Goal: Task Accomplishment & Management: Manage account settings

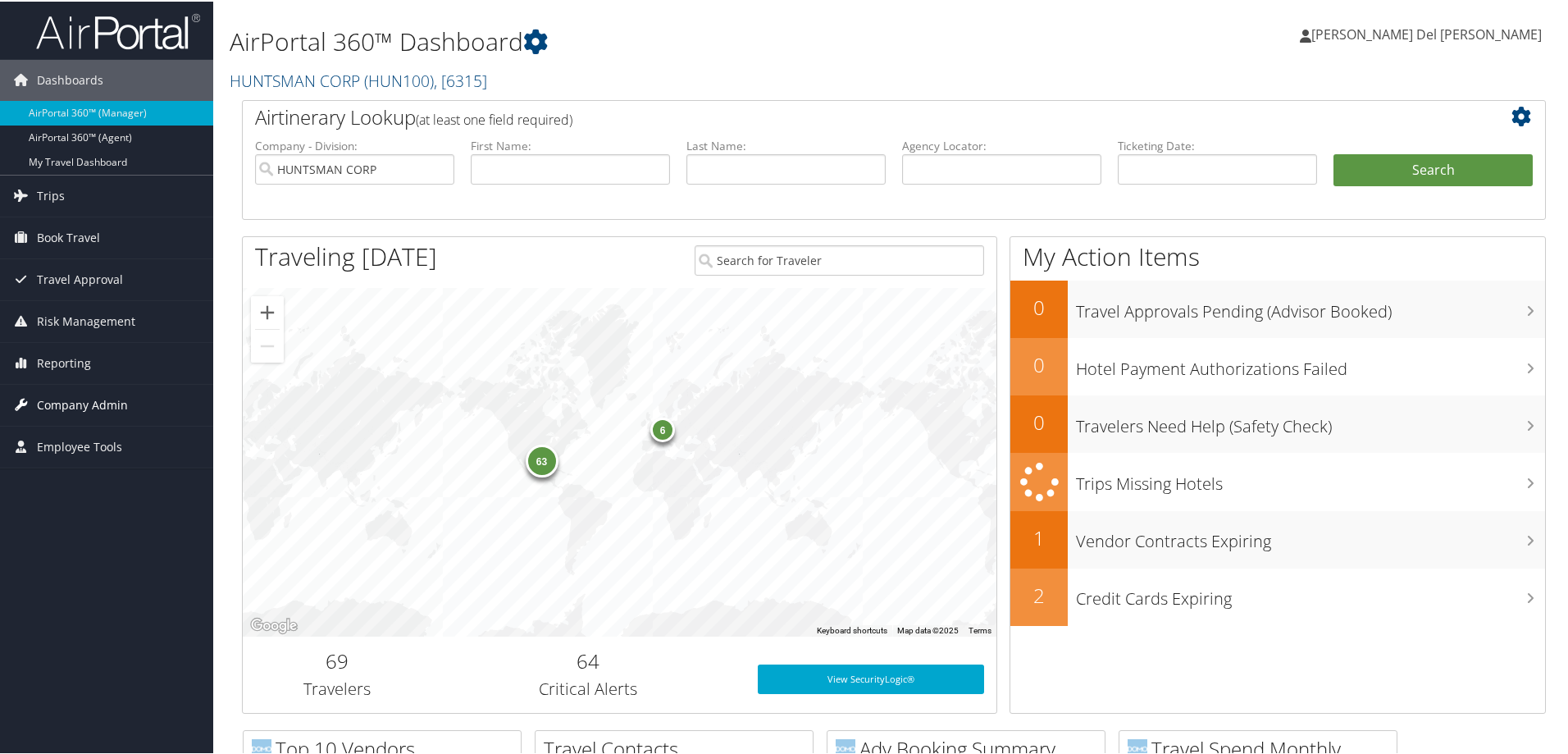
drag, startPoint x: 69, startPoint y: 404, endPoint x: 93, endPoint y: 397, distance: 25.0
click at [69, 403] on span "Company Admin" at bounding box center [82, 404] width 91 height 41
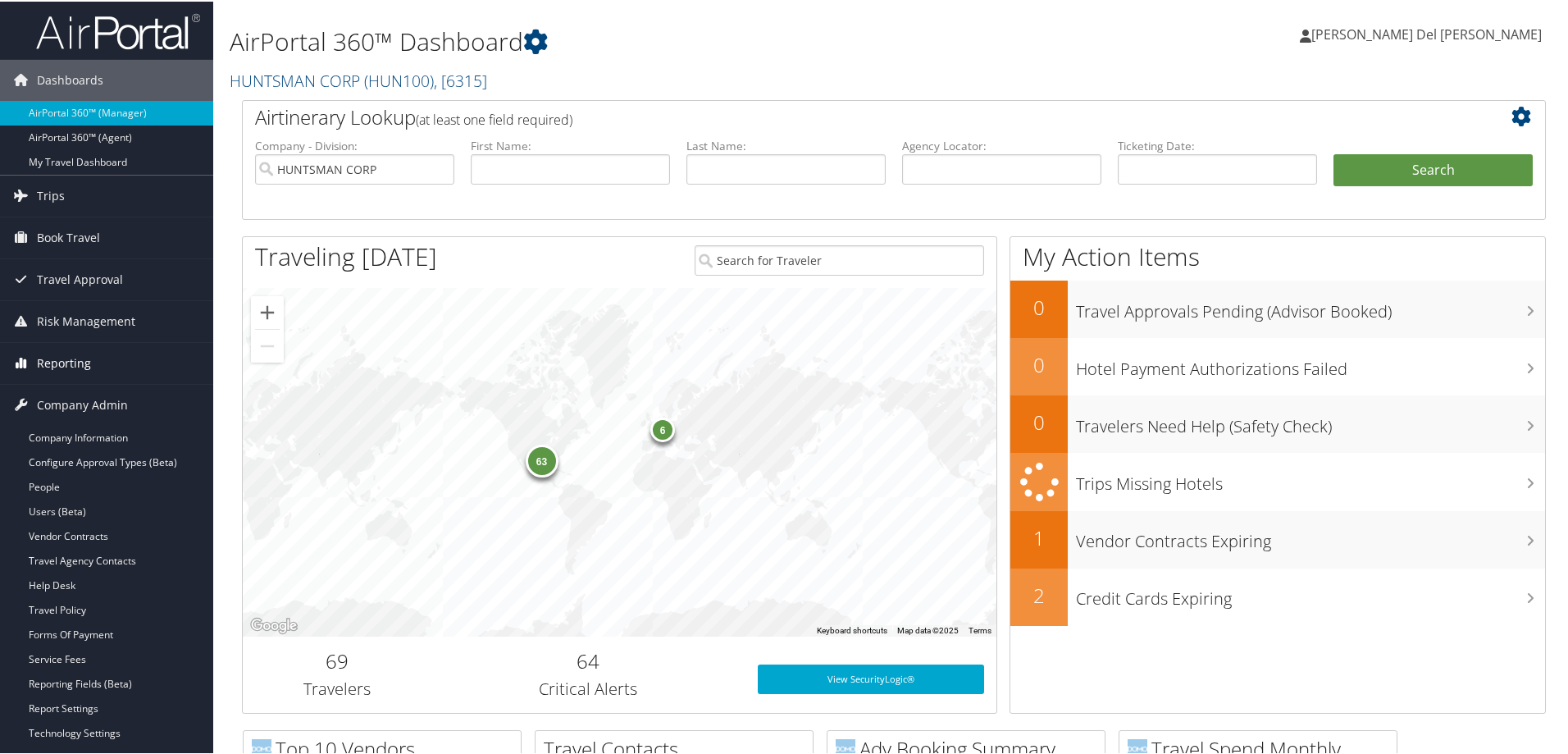
click at [63, 366] on span "Reporting" at bounding box center [64, 362] width 54 height 41
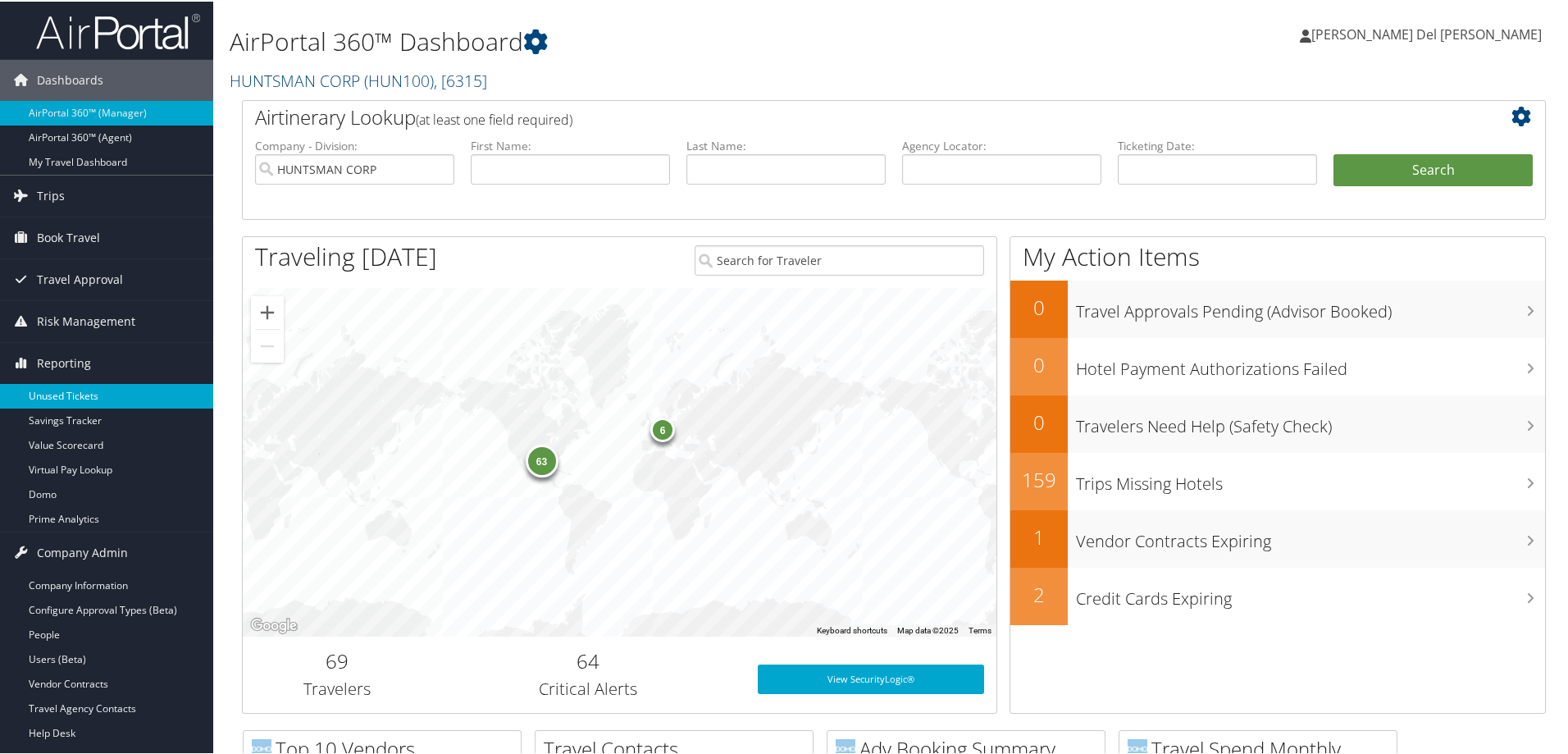
click at [72, 399] on link "Unused Tickets" at bounding box center [107, 394] width 214 height 24
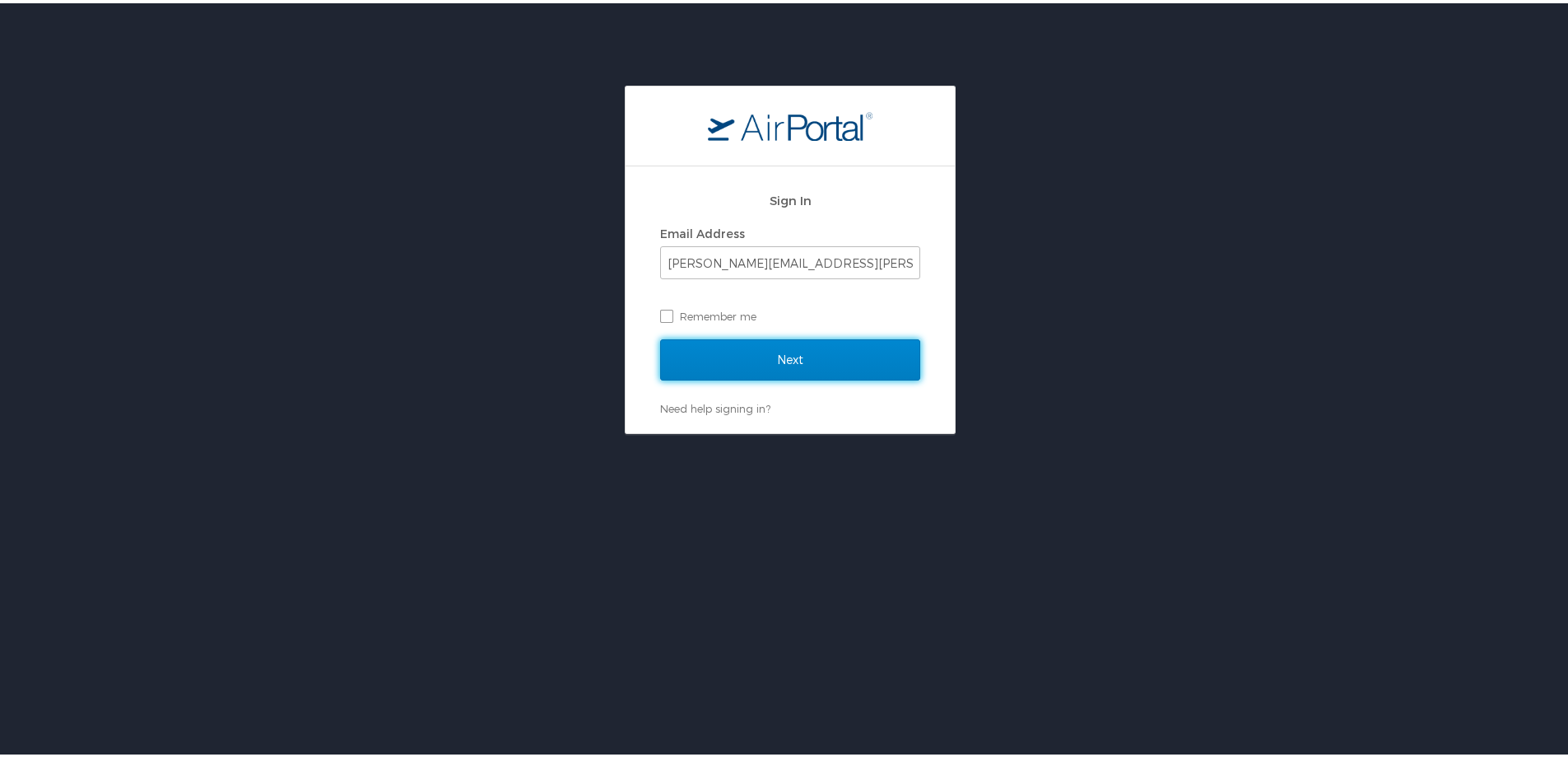
click at [760, 357] on input "Next" at bounding box center [790, 357] width 260 height 41
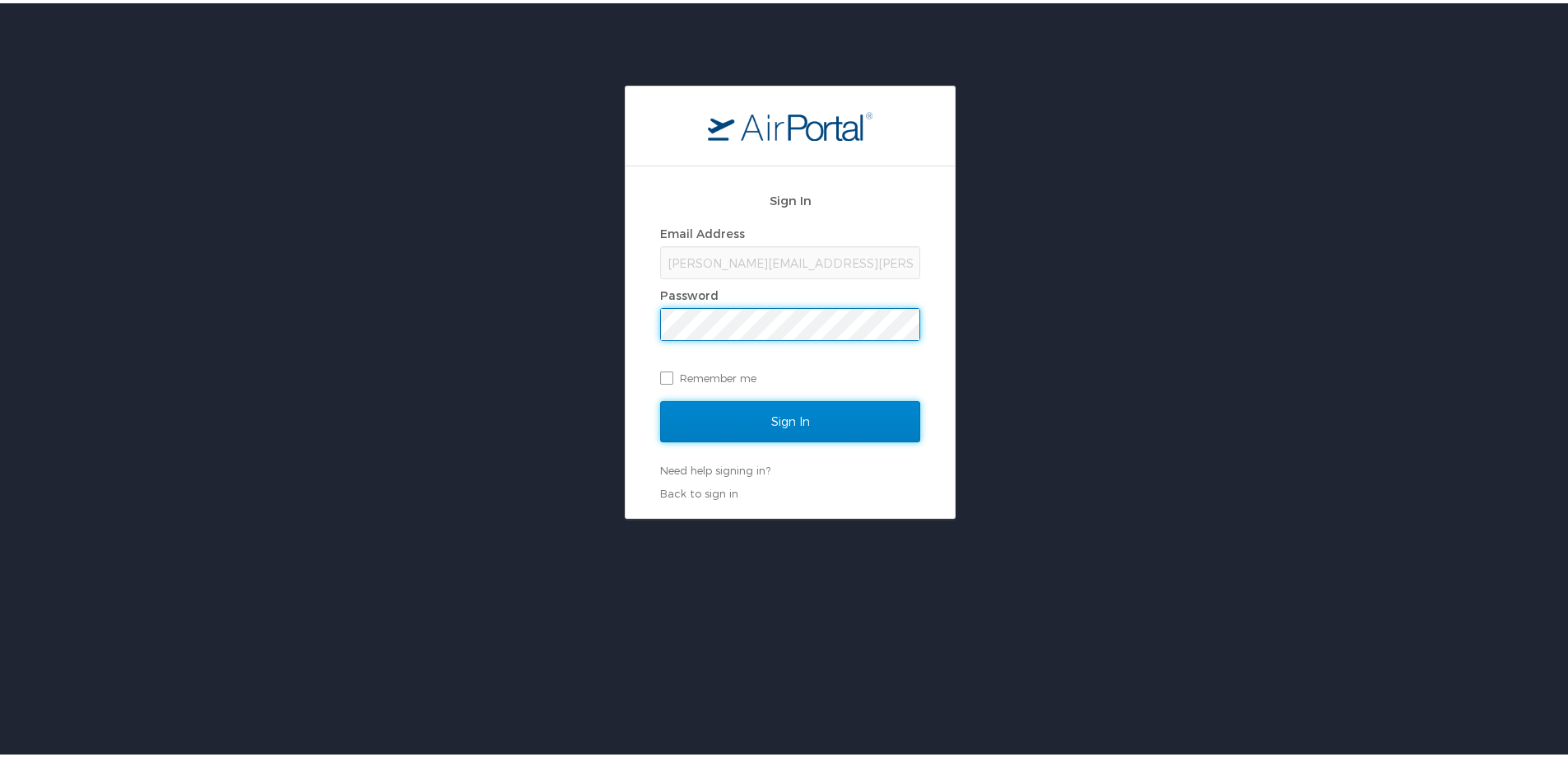
click at [768, 415] on input "Sign In" at bounding box center [790, 418] width 260 height 41
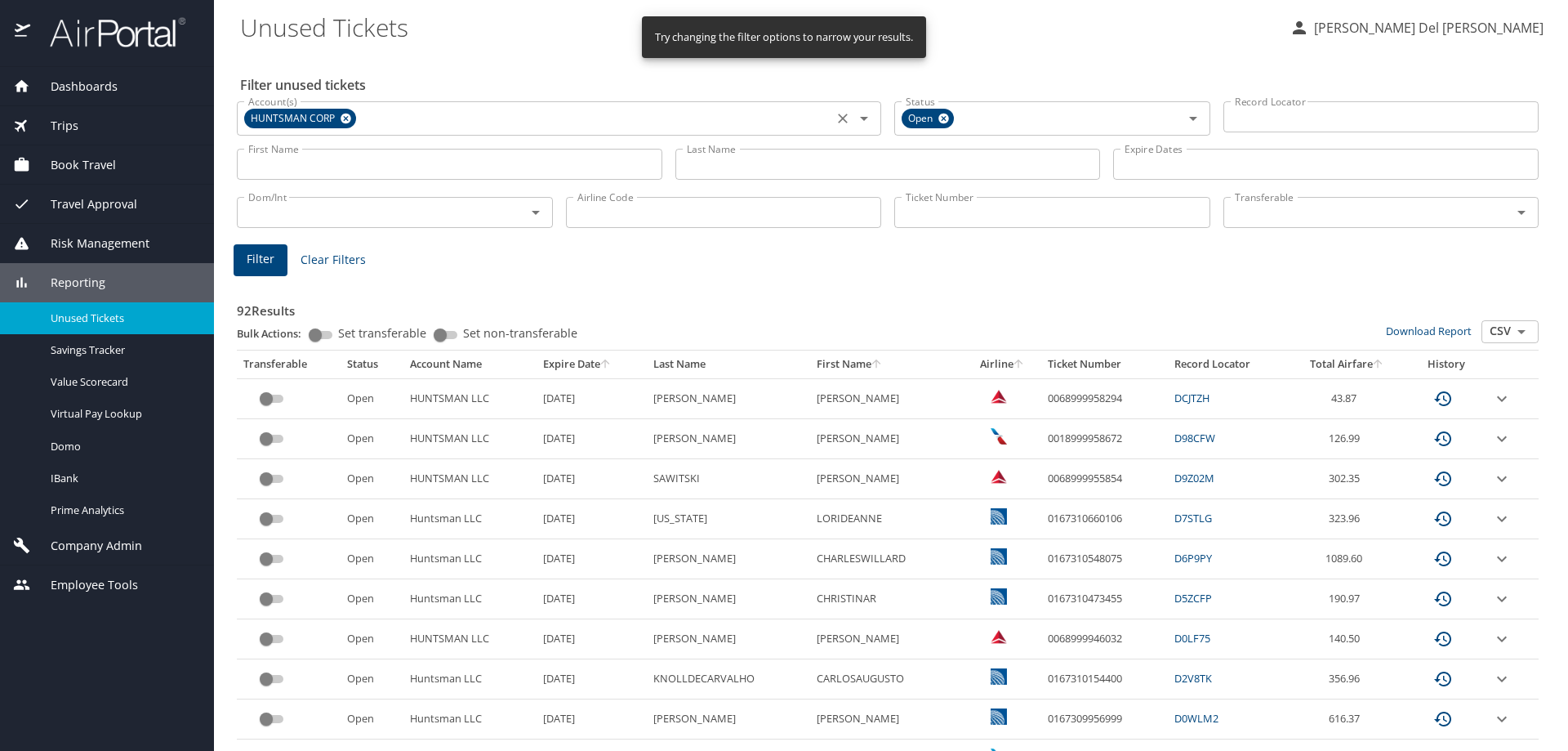
click at [343, 115] on icon at bounding box center [346, 119] width 11 height 11
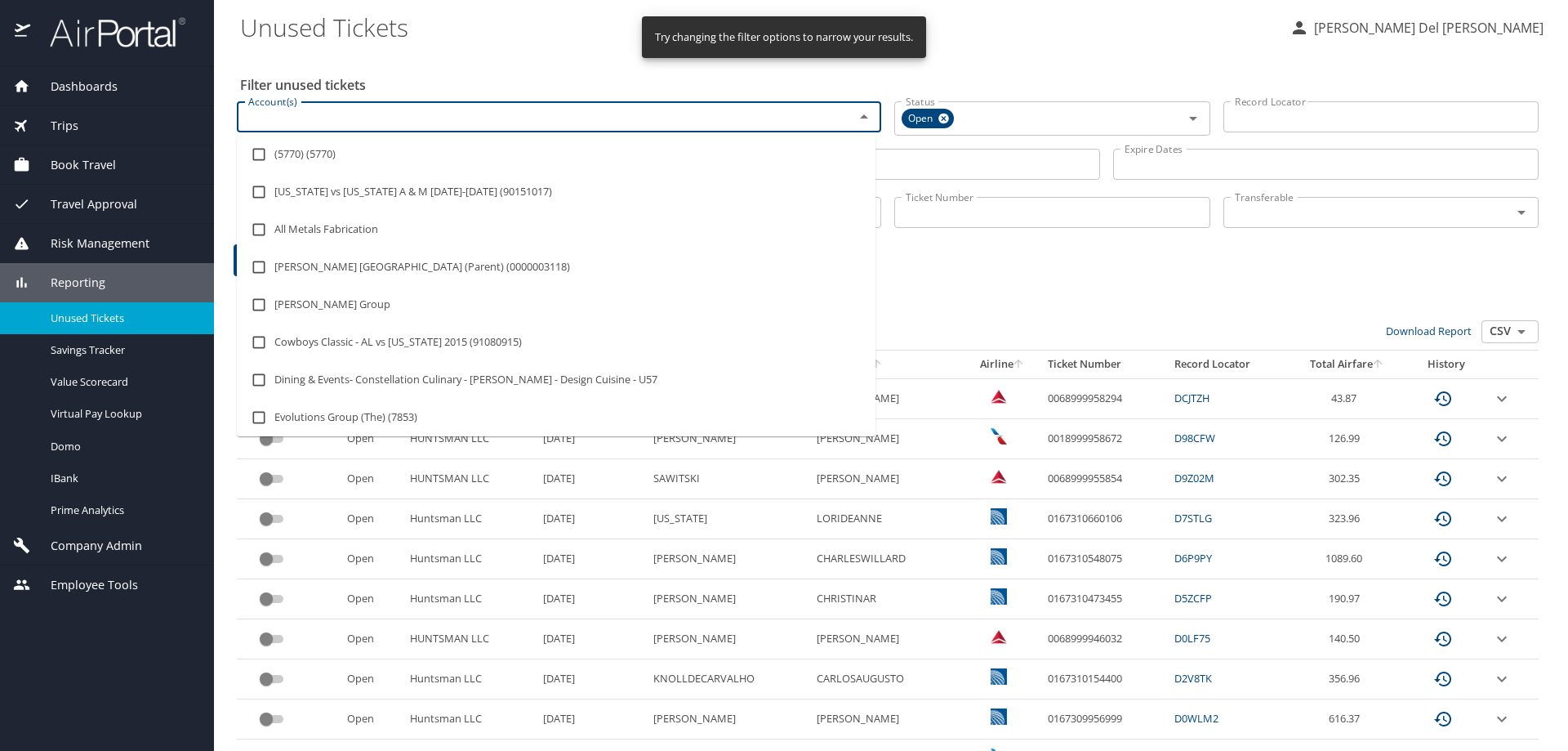
click at [318, 117] on input "Account(s)" at bounding box center [535, 117] width 586 height 21
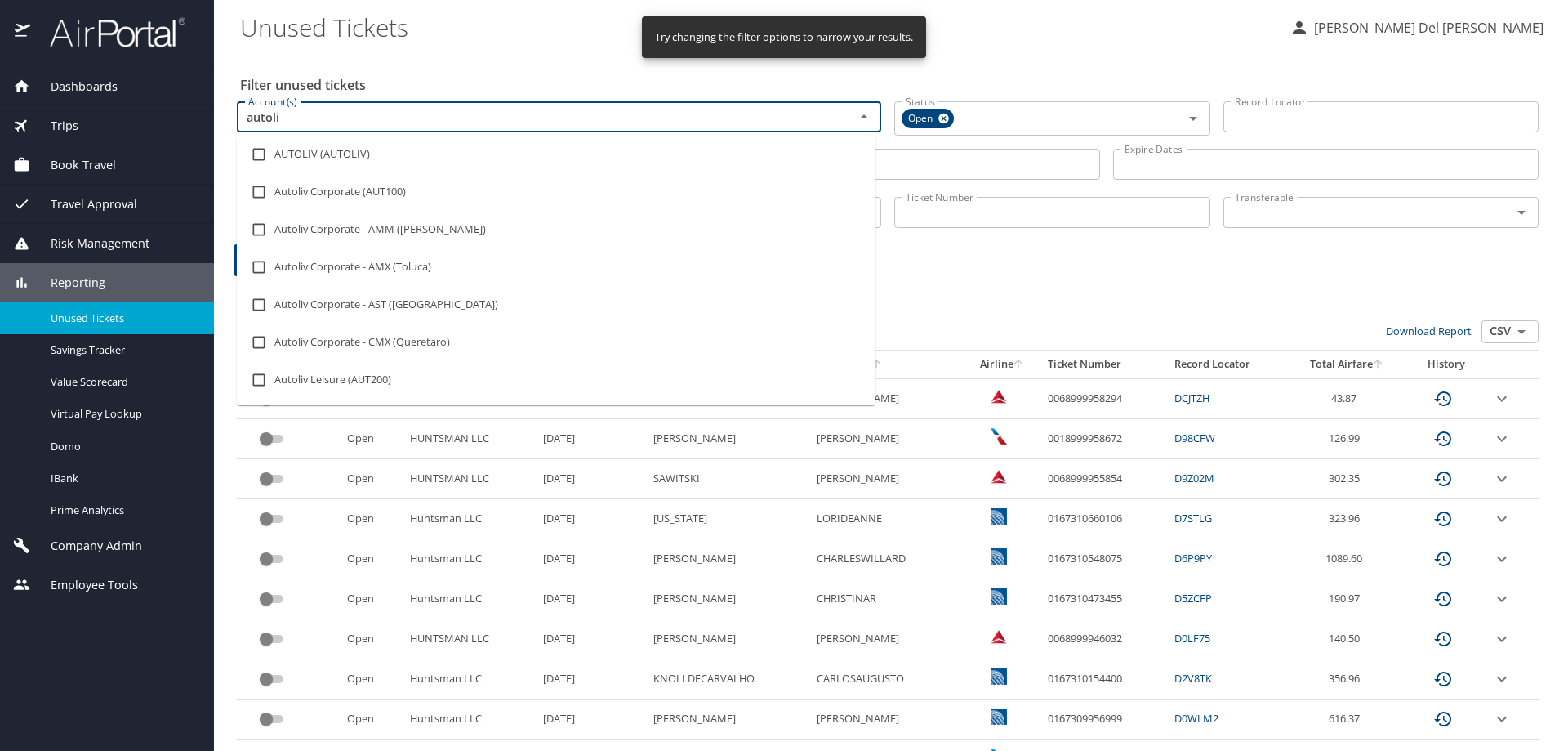
type input "autoliv"
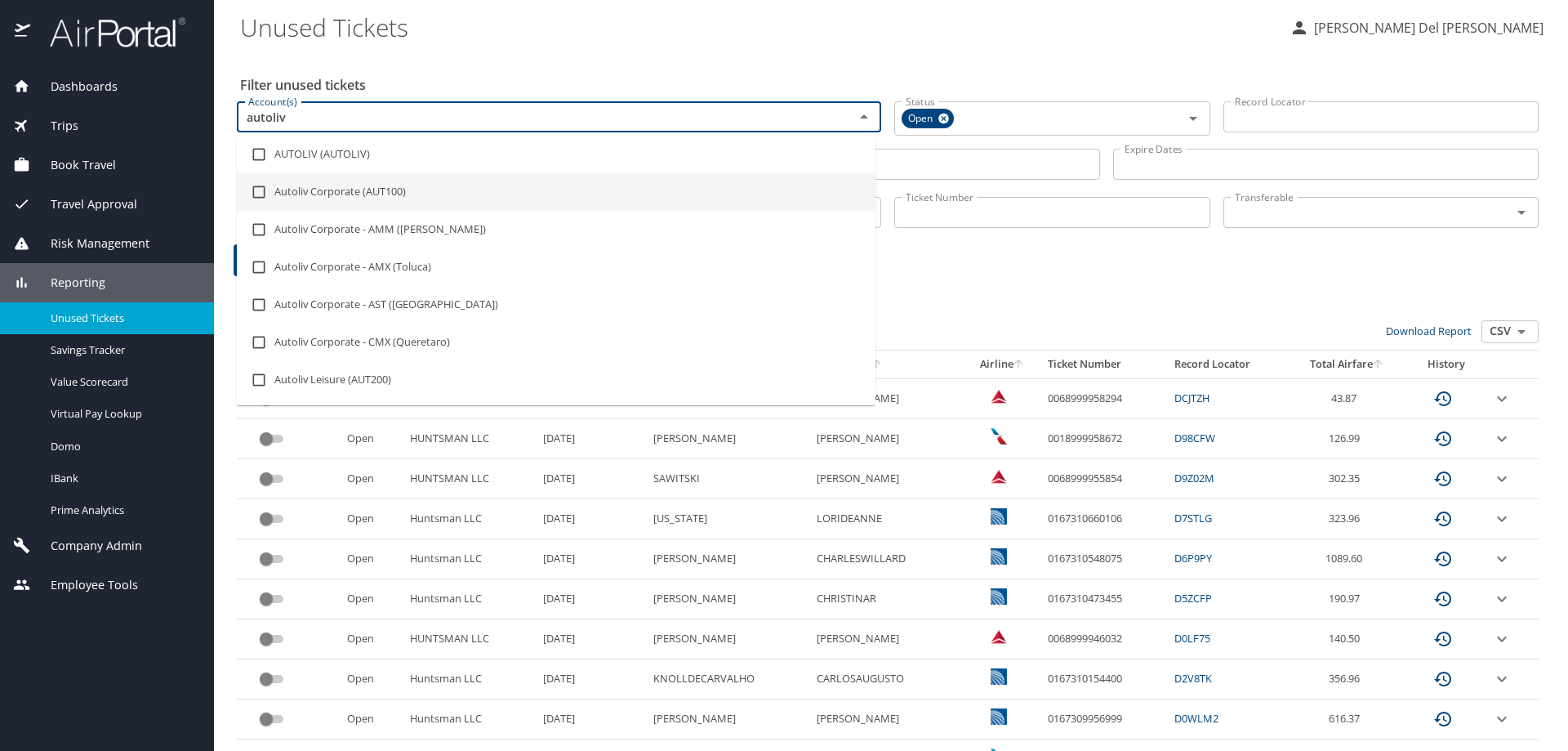
click at [258, 190] on input "checkbox" at bounding box center [258, 191] width 31 height 31
checkbox input "true"
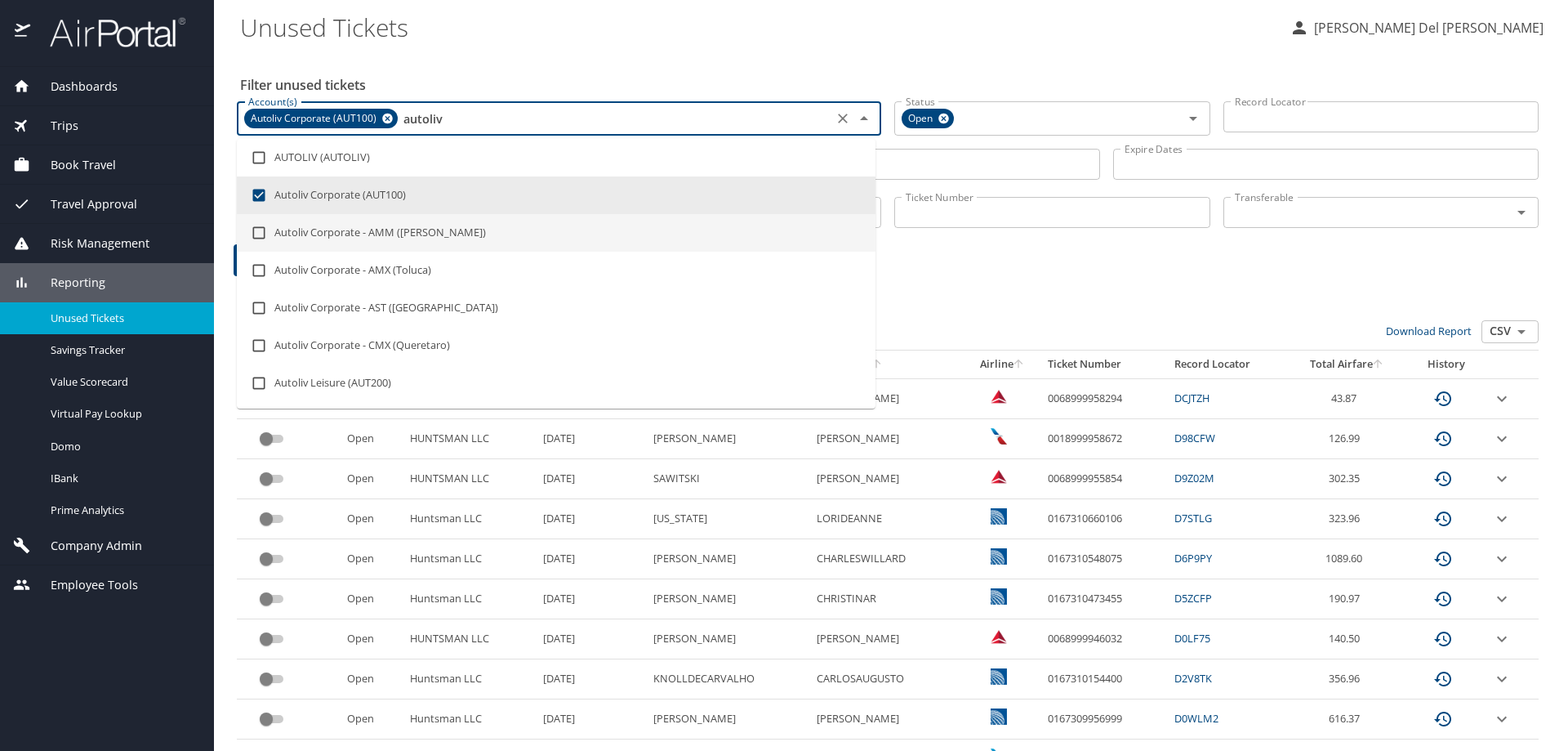
type input "autoliv"
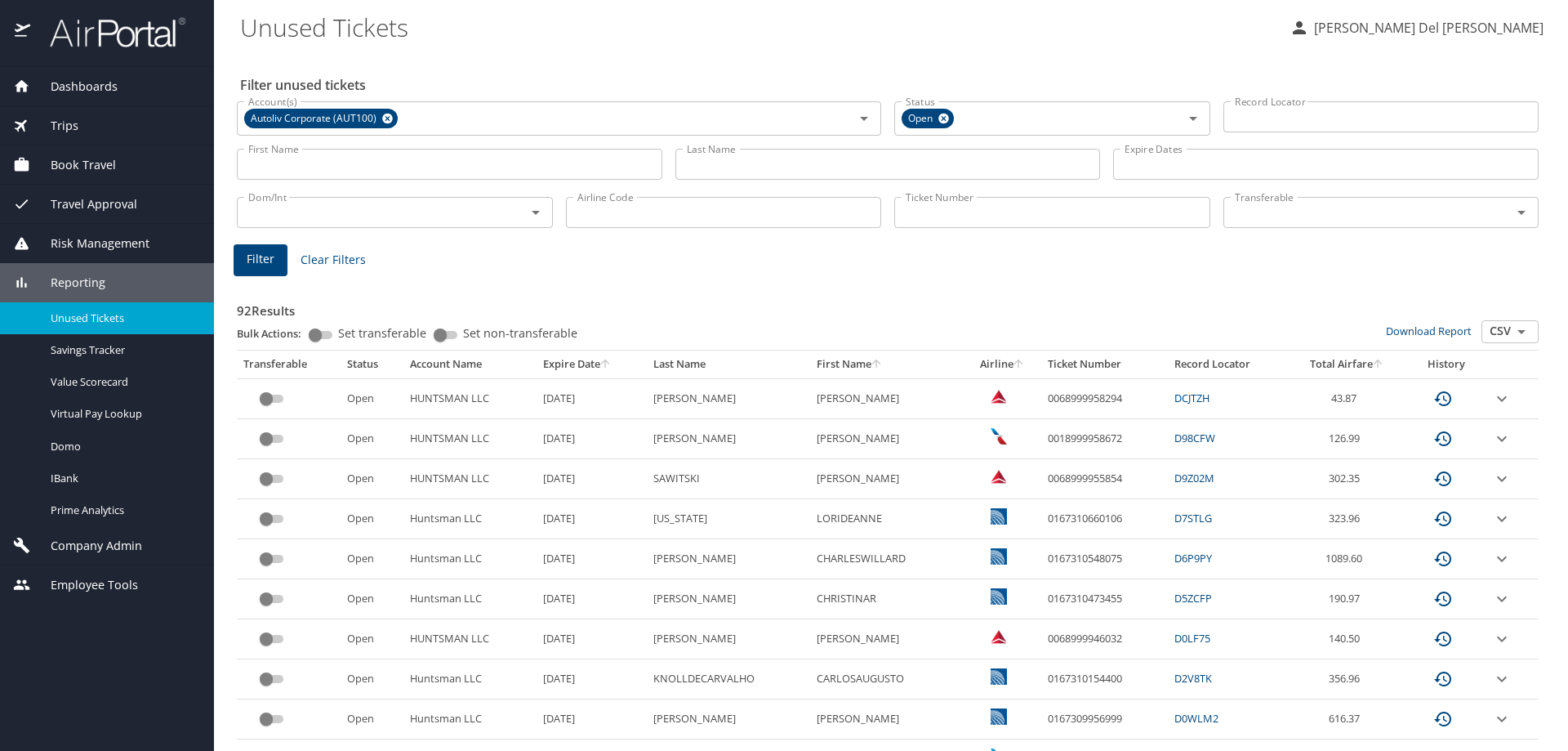
click at [267, 257] on span "Filter" at bounding box center [260, 259] width 28 height 21
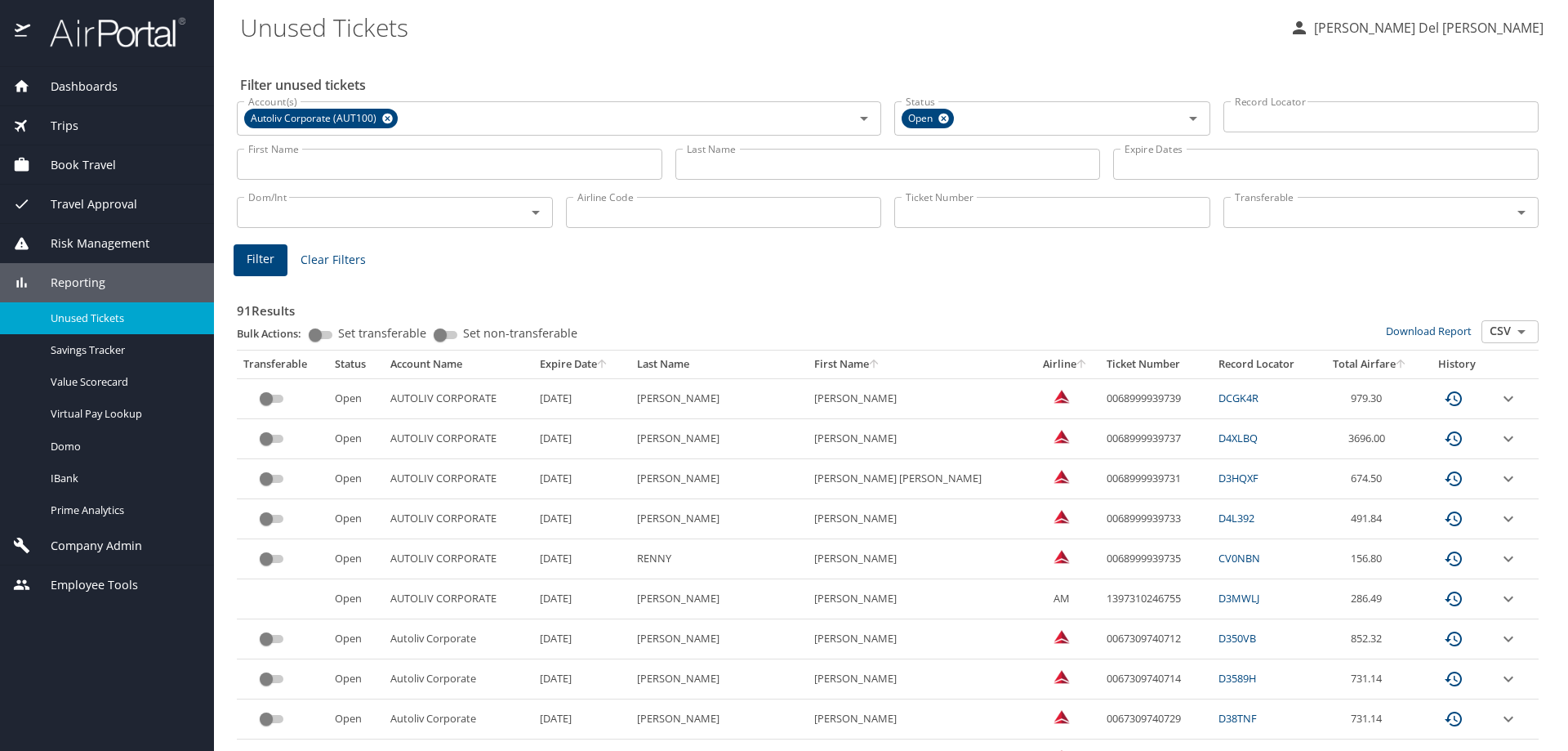
click at [698, 165] on input "Last Name" at bounding box center [889, 164] width 426 height 31
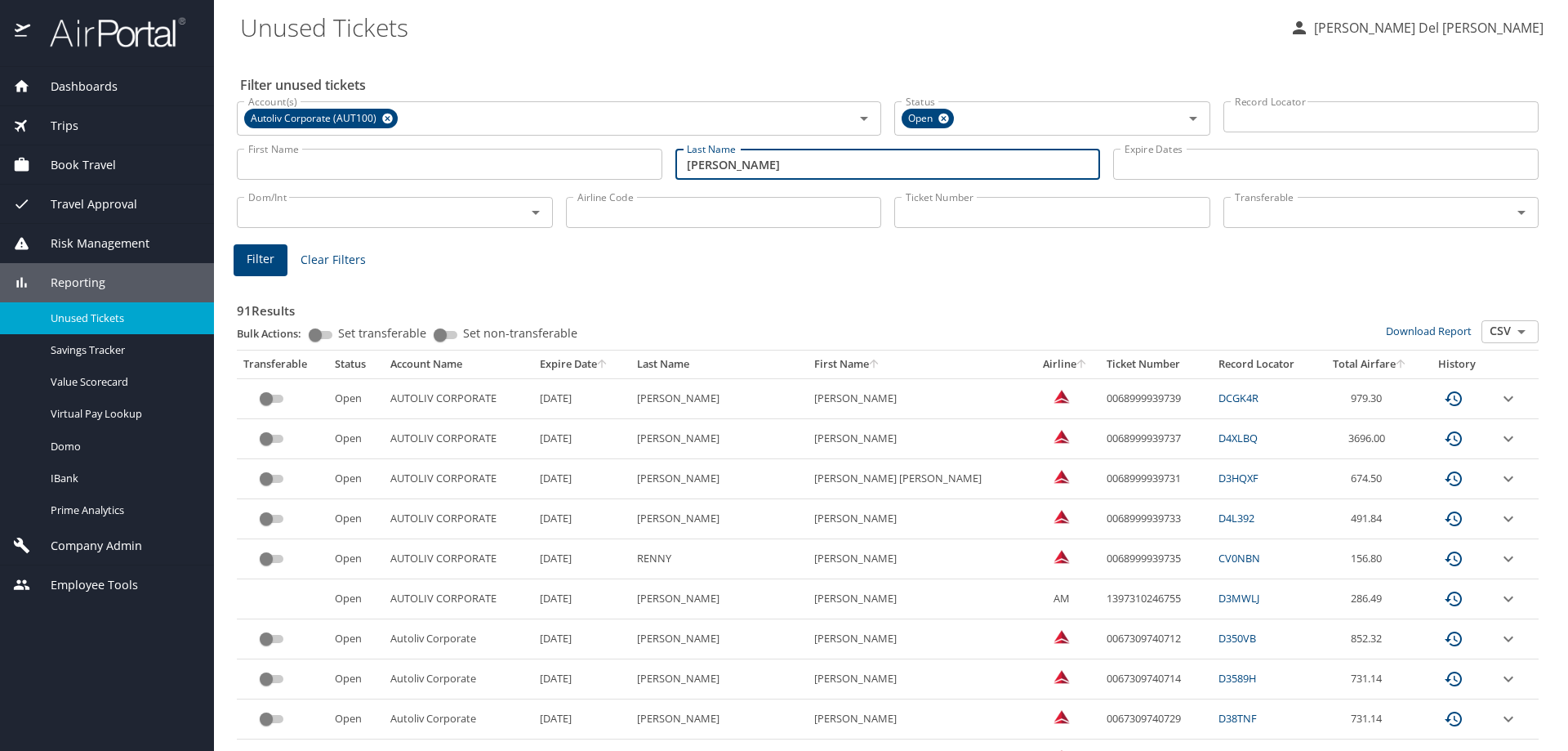
type input "flauding"
click at [258, 253] on span "Filter" at bounding box center [260, 259] width 28 height 21
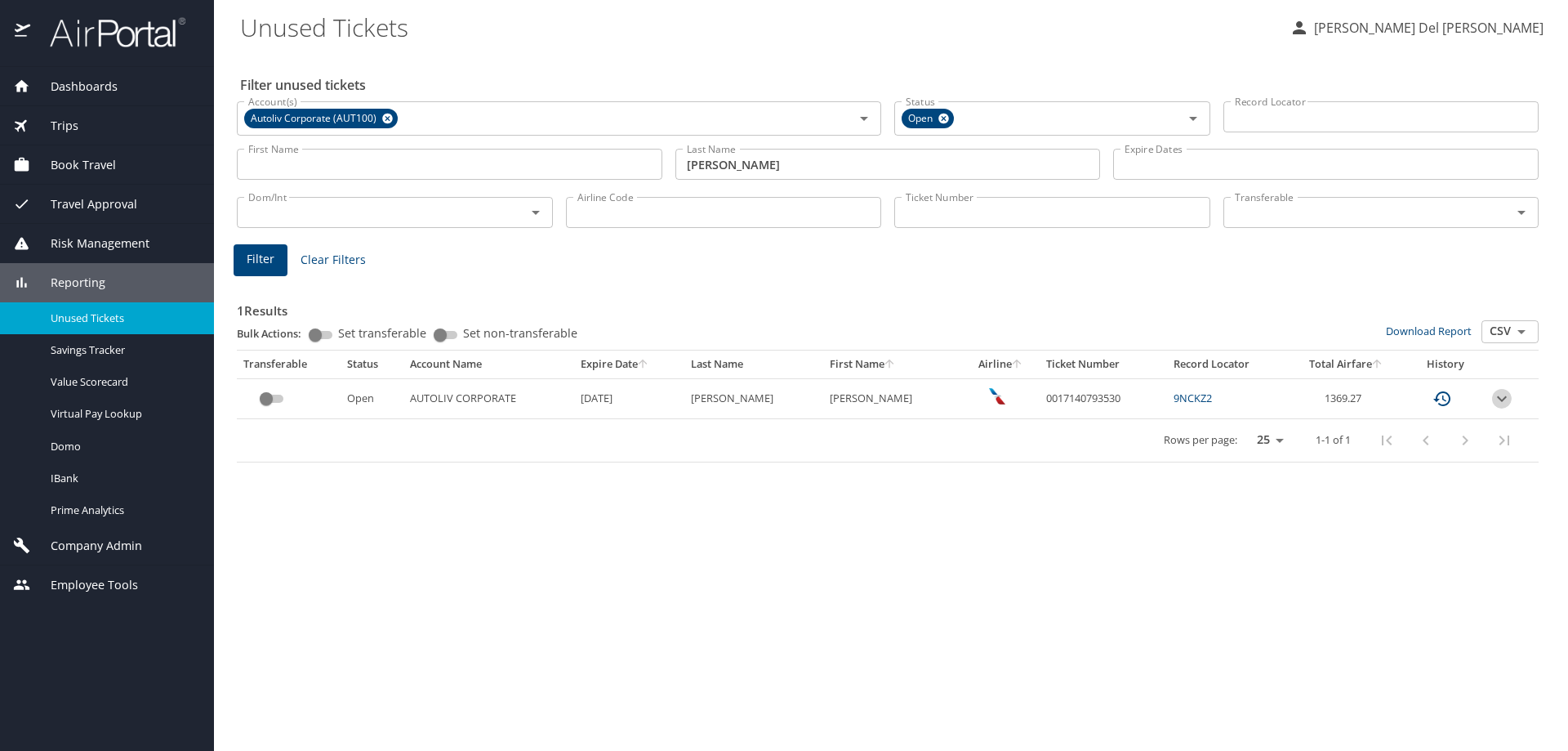
click at [1496, 401] on icon "expand row" at bounding box center [1502, 399] width 20 height 20
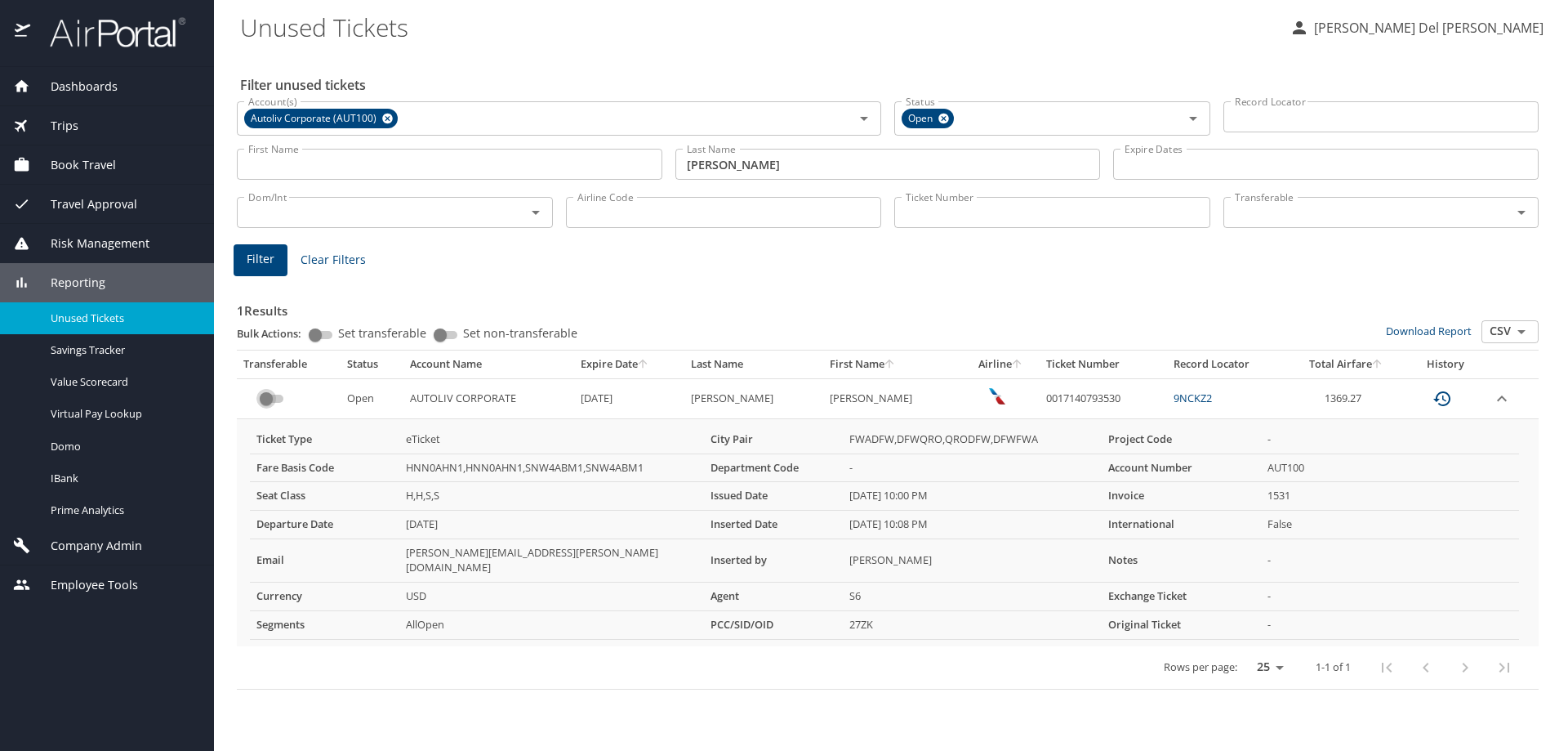
click at [278, 392] on input "custom pagination table" at bounding box center [266, 399] width 59 height 20
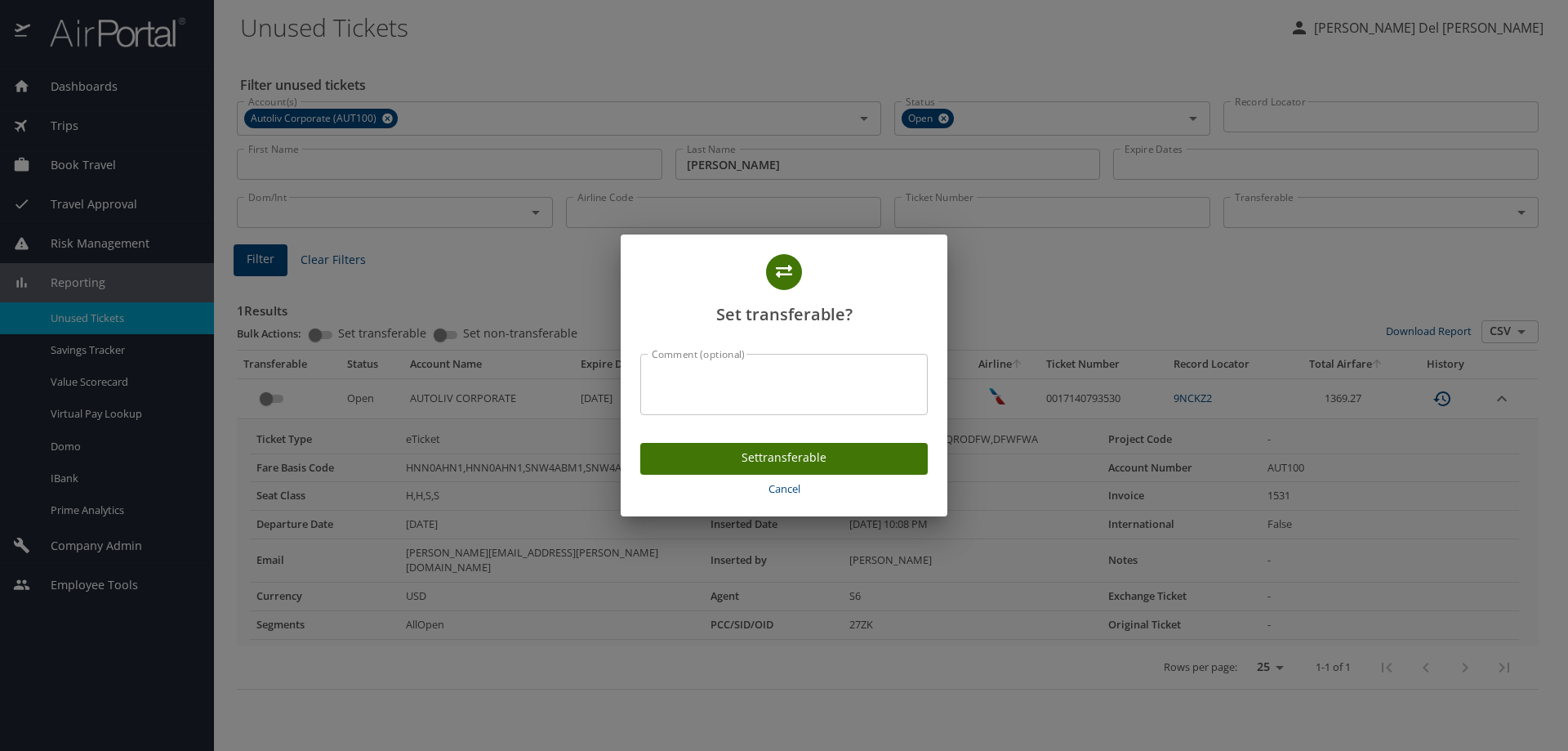
click at [763, 452] on span "Set transferable" at bounding box center [784, 458] width 261 height 21
